Goal: Check status: Check status

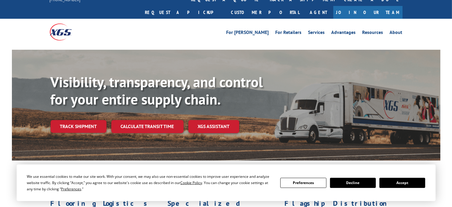
scroll to position [60, 0]
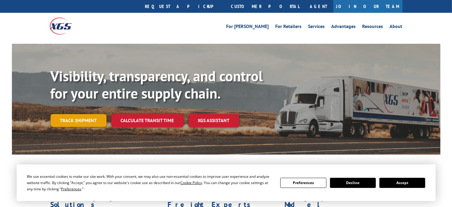
click at [72, 114] on link "Track shipment" at bounding box center [79, 120] width 56 height 13
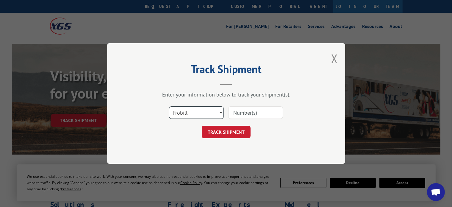
click at [183, 110] on select "Select category... Probill BOL PO" at bounding box center [196, 112] width 55 height 13
select select "po"
click at [169, 106] on select "Select category... Probill BOL PO" at bounding box center [196, 112] width 55 height 13
drag, startPoint x: 255, startPoint y: 113, endPoint x: 262, endPoint y: 113, distance: 7.5
click at [255, 113] on input at bounding box center [255, 112] width 55 height 13
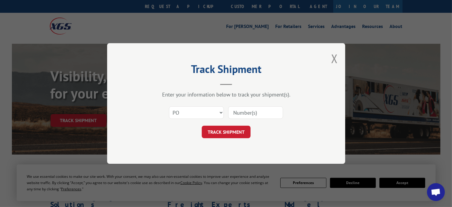
click at [262, 113] on input at bounding box center [255, 112] width 55 height 13
drag, startPoint x: 240, startPoint y: 107, endPoint x: 237, endPoint y: 113, distance: 6.5
click at [240, 112] on input at bounding box center [255, 112] width 55 height 13
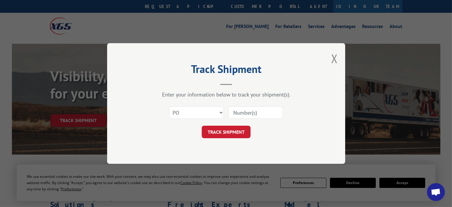
click at [237, 113] on input at bounding box center [255, 112] width 55 height 13
type input "400347"
click at [237, 135] on button "TRACK SHIPMENT" at bounding box center [226, 132] width 49 height 13
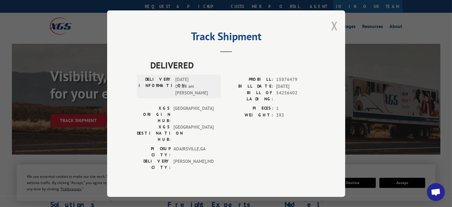
click at [334, 33] on button "Close modal" at bounding box center [334, 26] width 7 height 16
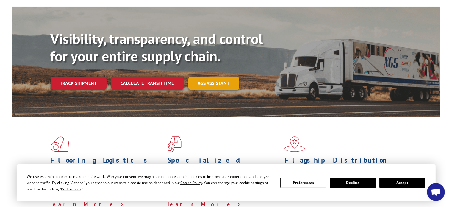
scroll to position [30, 0]
